Goal: Find specific page/section: Find specific page/section

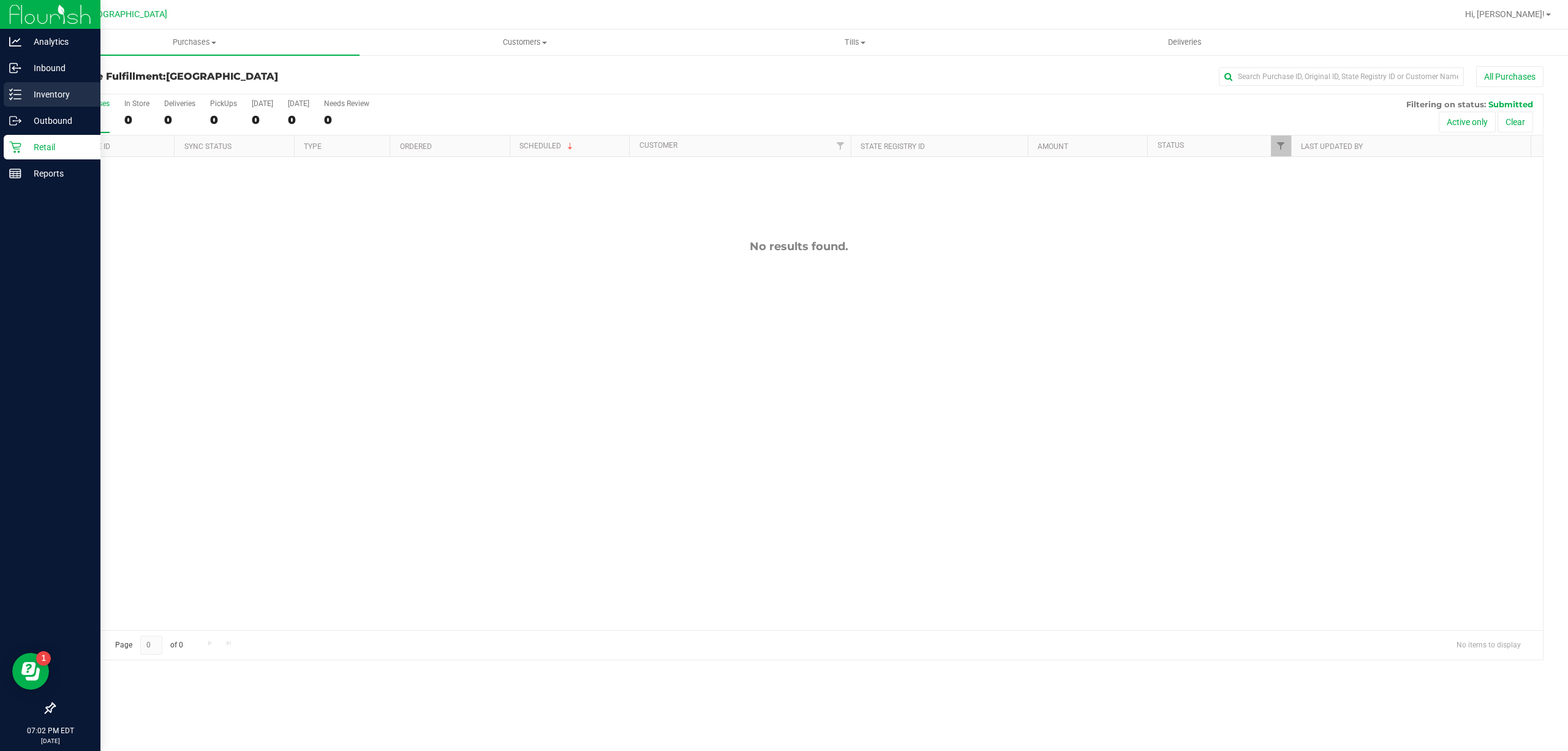
click at [22, 90] on p "Inventory" at bounding box center [58, 94] width 73 height 15
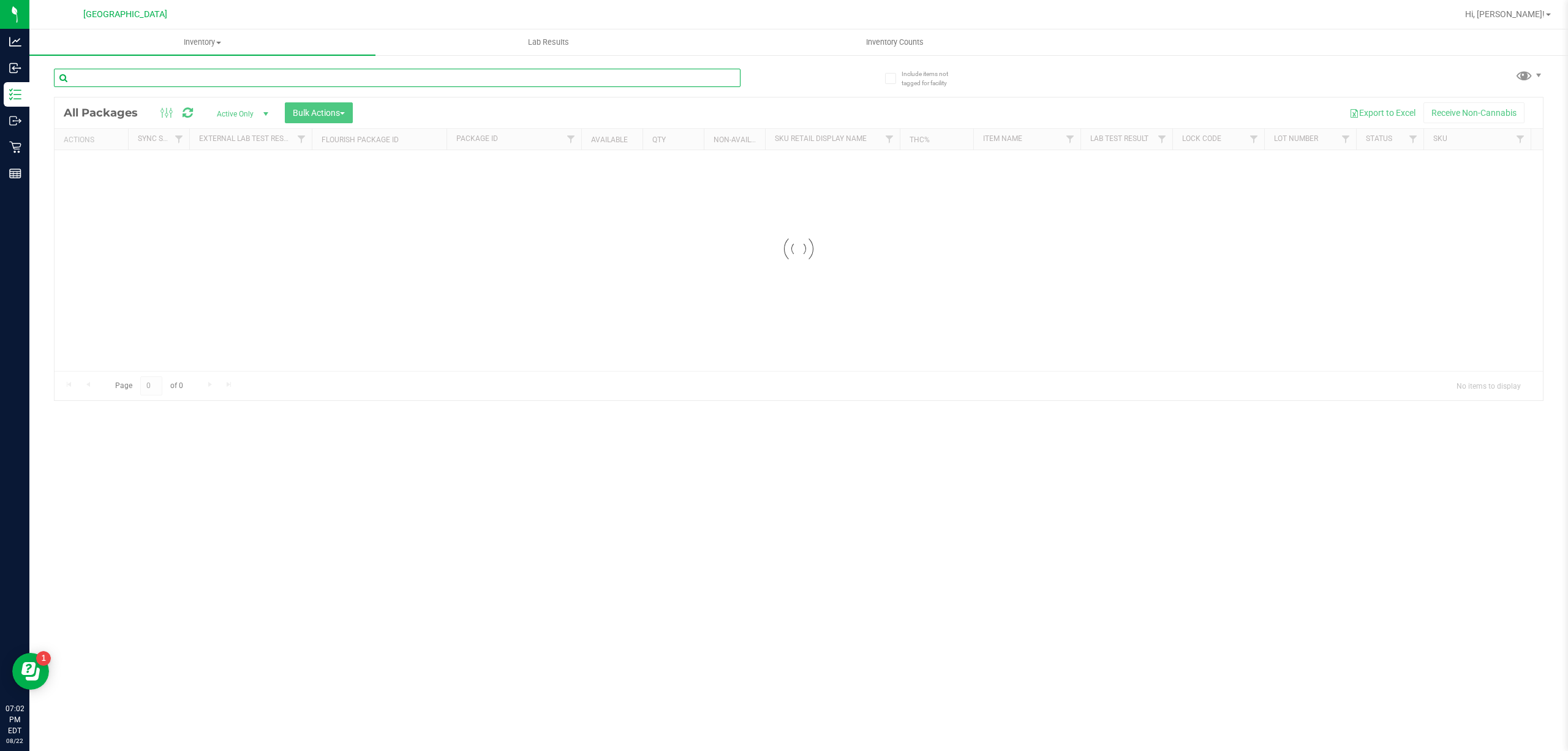
click at [241, 72] on div "Inventory All packages All inventory Waste log Create inventory Lab Results Inv…" at bounding box center [799, 390] width 1539 height 722
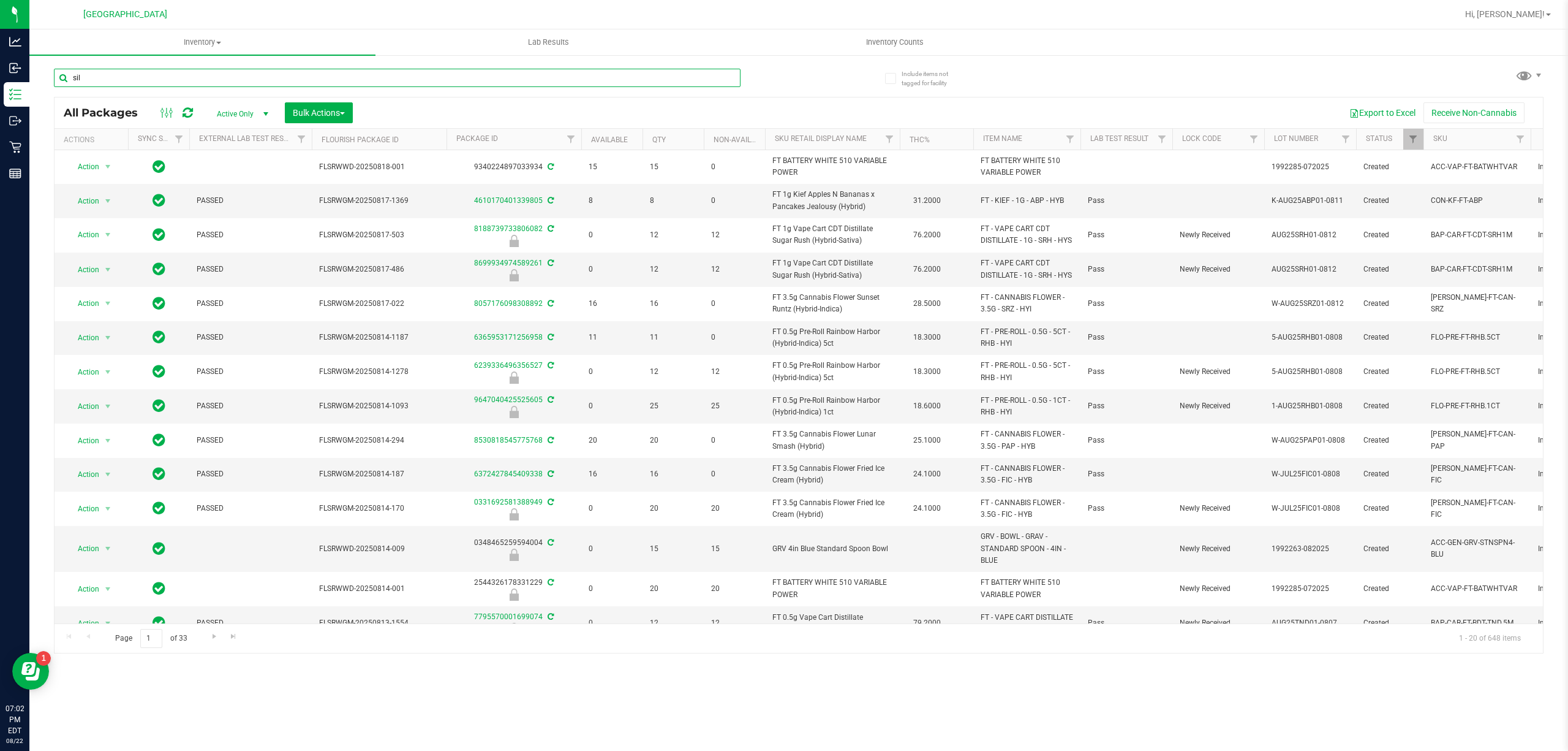
type input "silo"
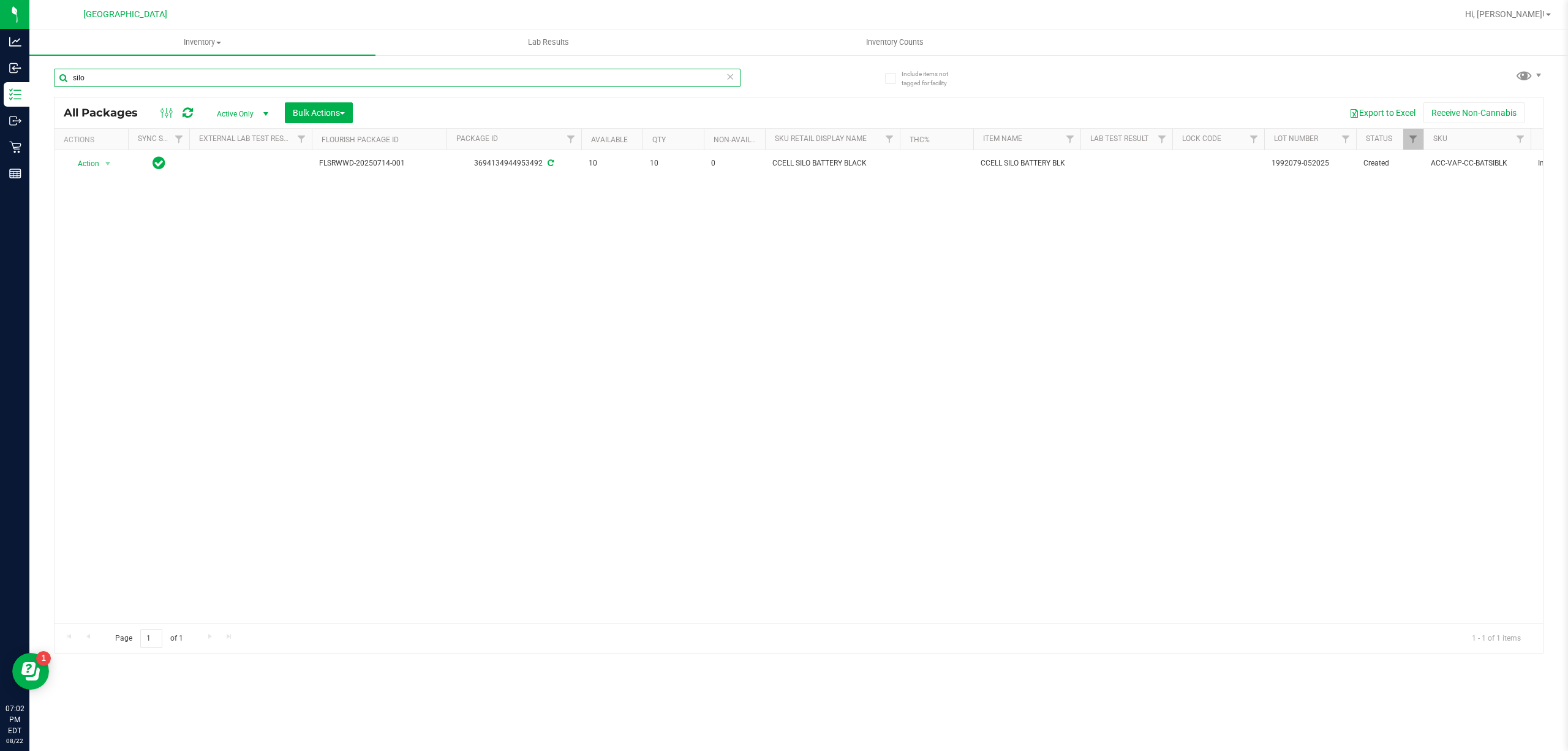
click at [155, 74] on input "silo" at bounding box center [397, 78] width 687 height 19
